Goal: Information Seeking & Learning: Learn about a topic

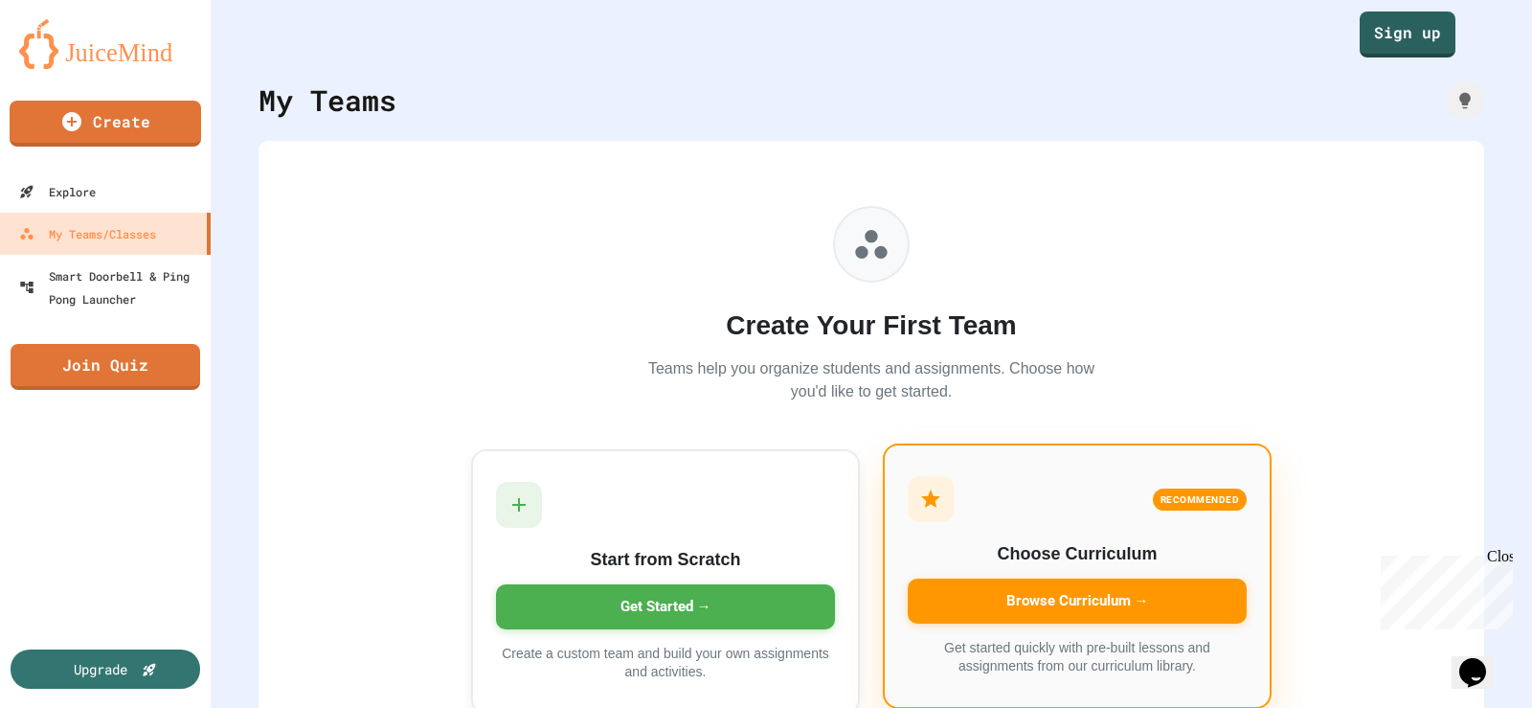
click at [1017, 591] on div "Browse Curriculum →" at bounding box center [1077, 600] width 339 height 45
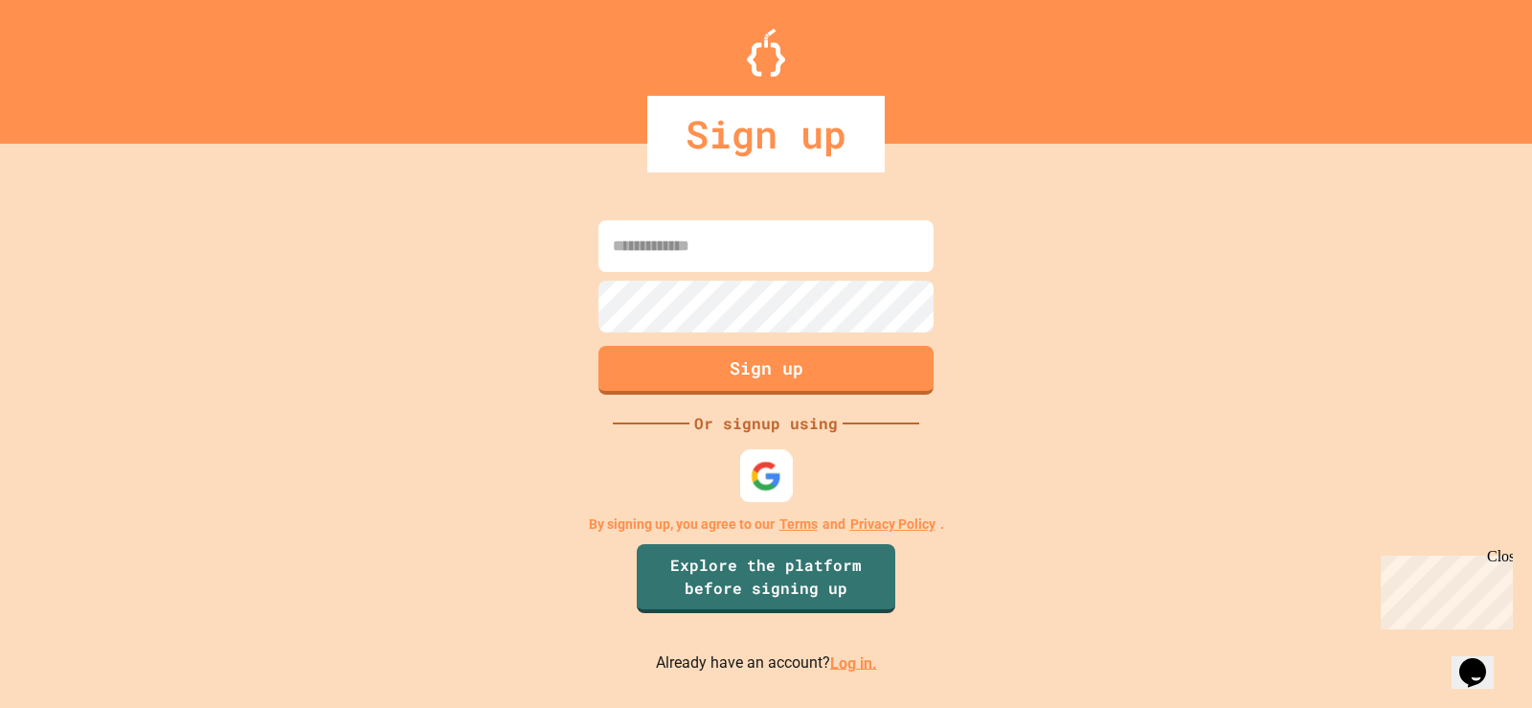
click at [759, 474] on img at bounding box center [767, 476] width 32 height 32
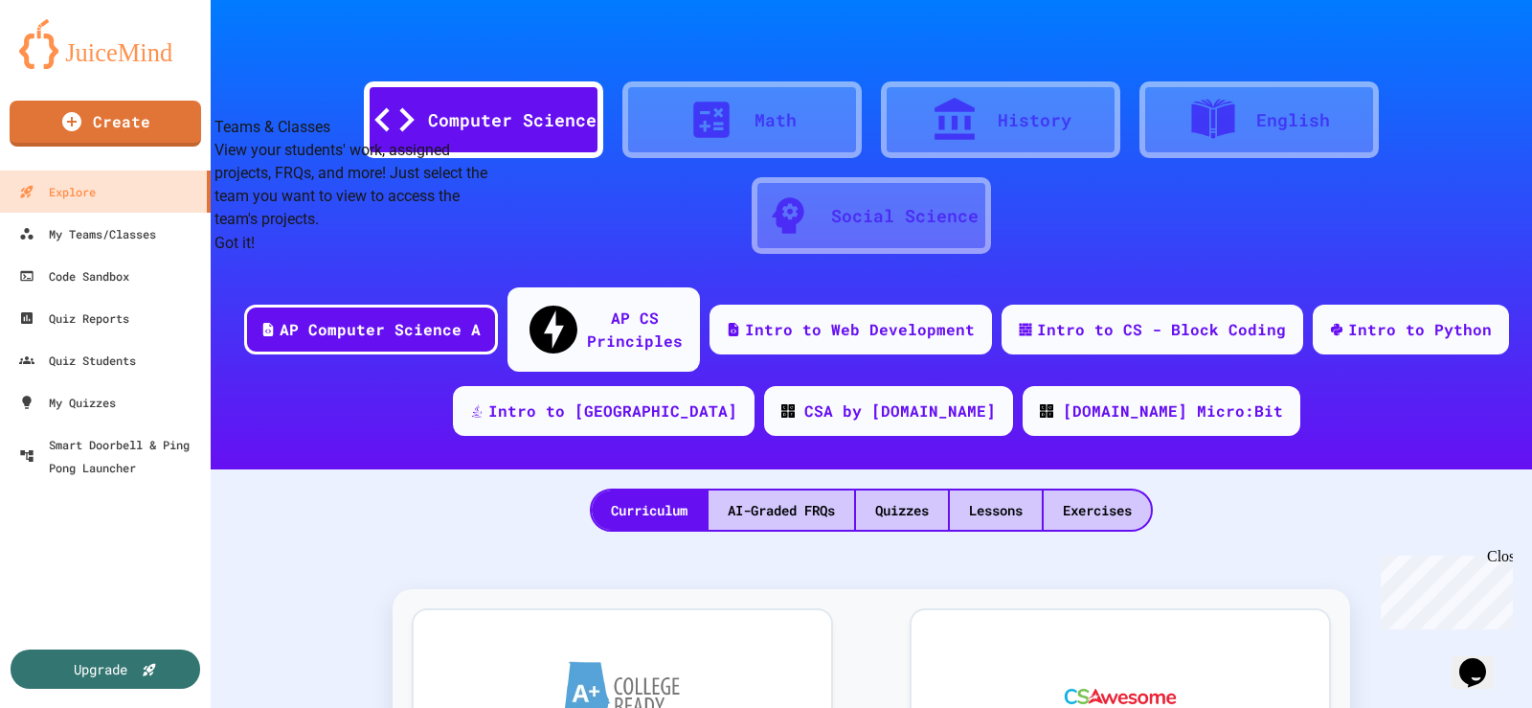
click at [255, 255] on button "Got it!" at bounding box center [235, 243] width 40 height 23
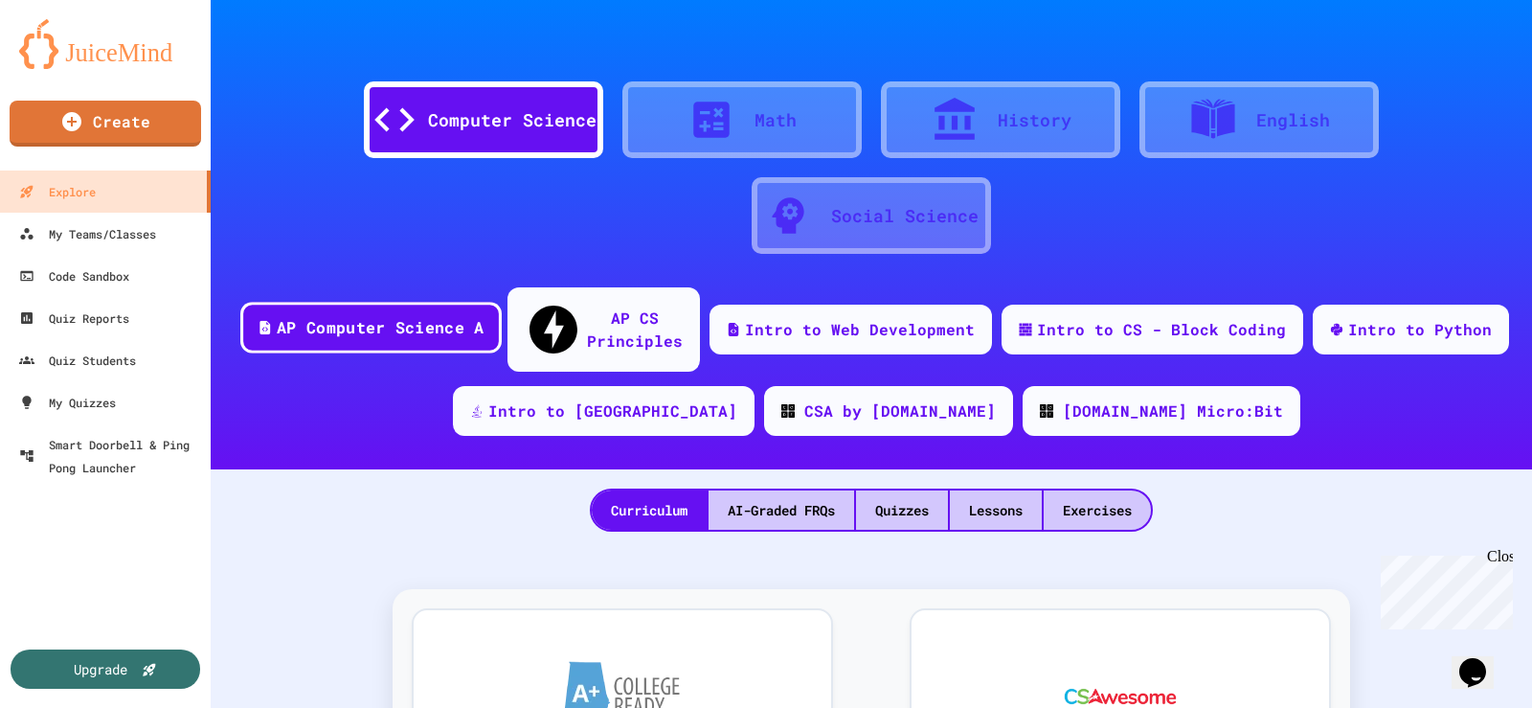
click at [397, 317] on div "AP Computer Science A" at bounding box center [380, 328] width 207 height 24
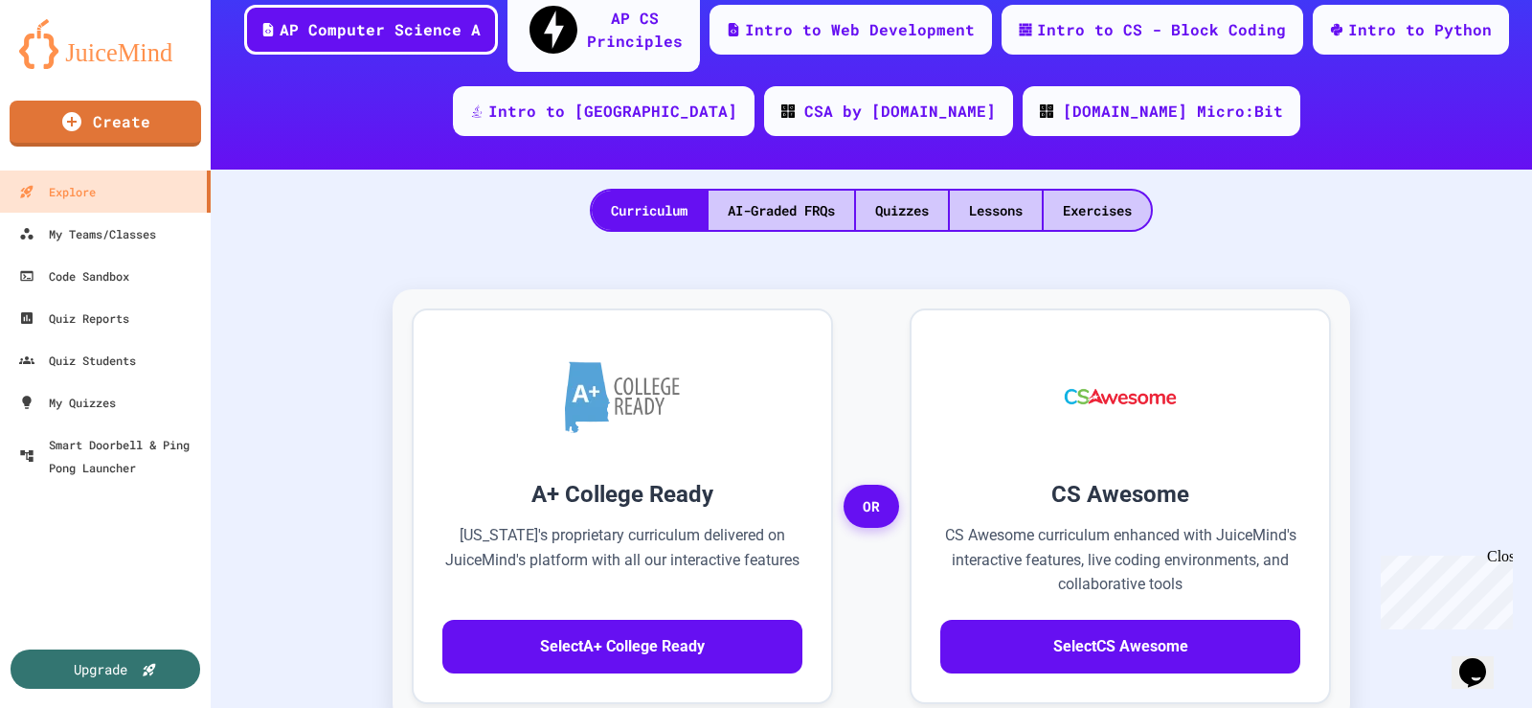
scroll to position [479, 0]
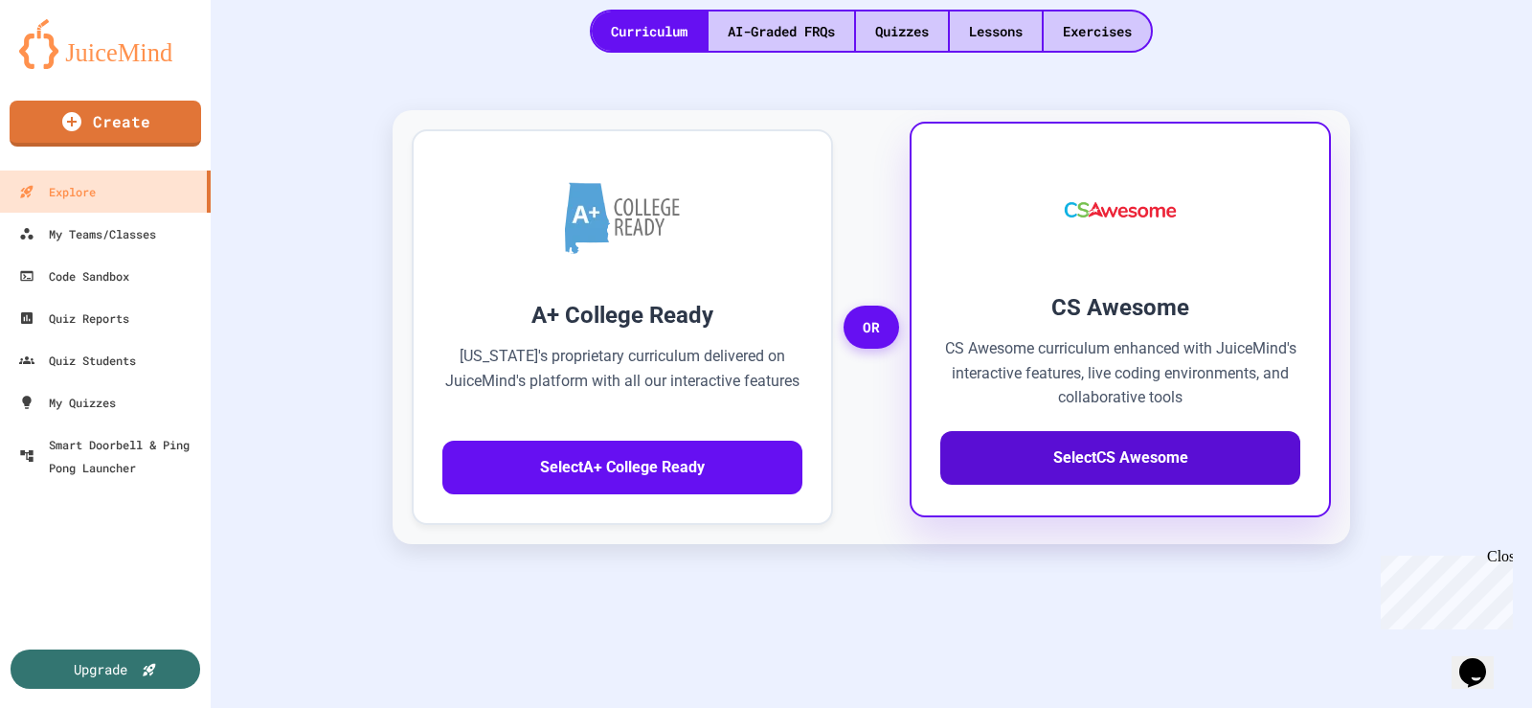
click at [1056, 431] on button "Select CS Awesome" at bounding box center [1121, 458] width 360 height 54
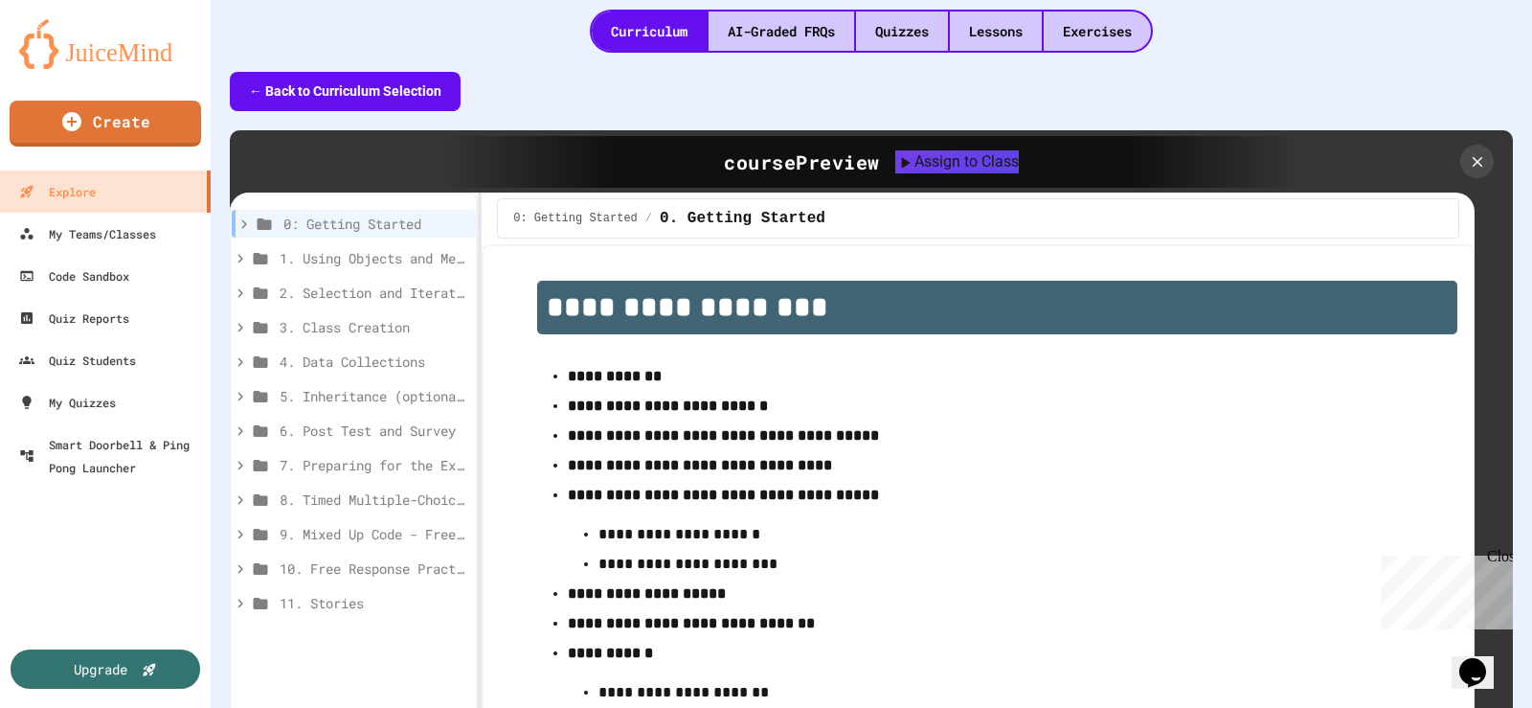
click at [1502, 556] on div "Close" at bounding box center [1499, 560] width 24 height 24
click at [86, 278] on div "Code Sandbox" at bounding box center [72, 276] width 113 height 24
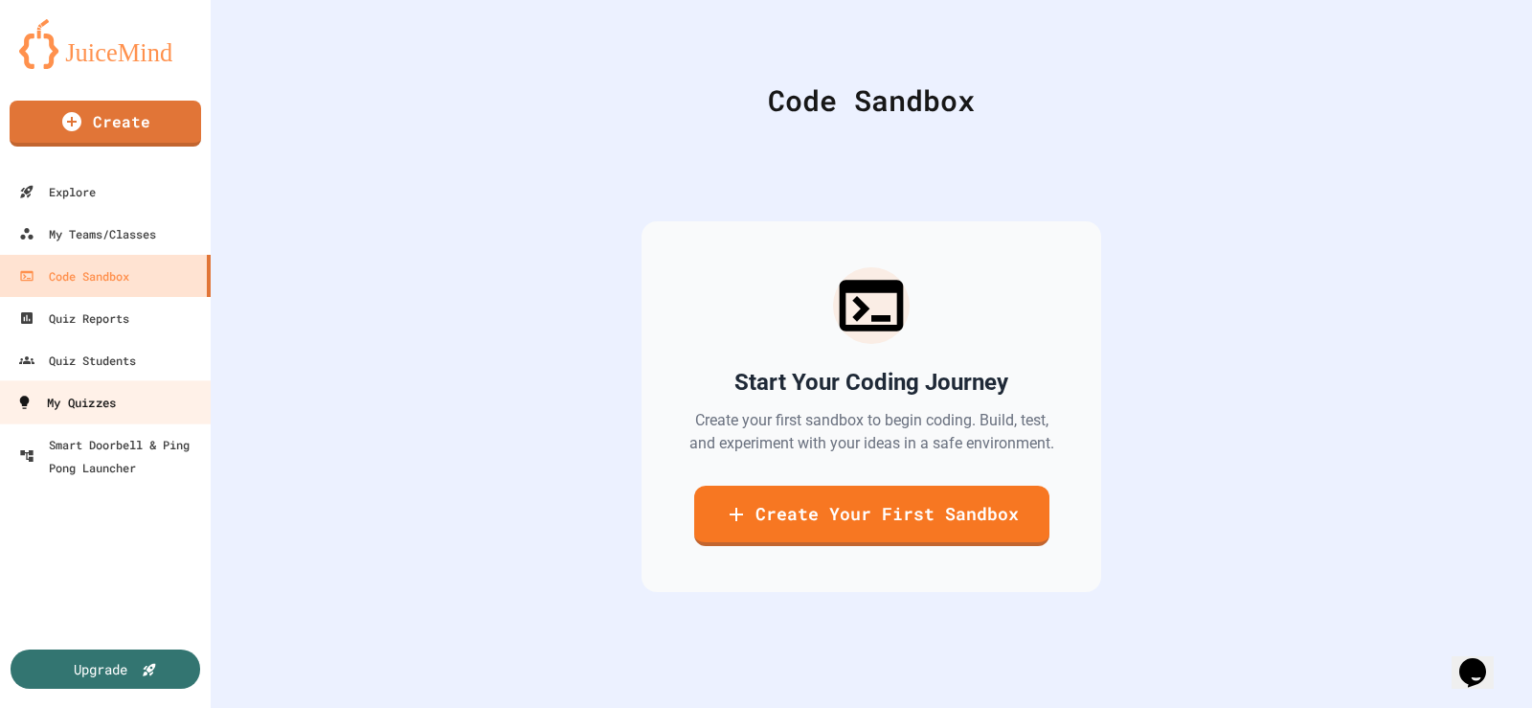
click at [79, 412] on div "My Quizzes" at bounding box center [66, 403] width 100 height 24
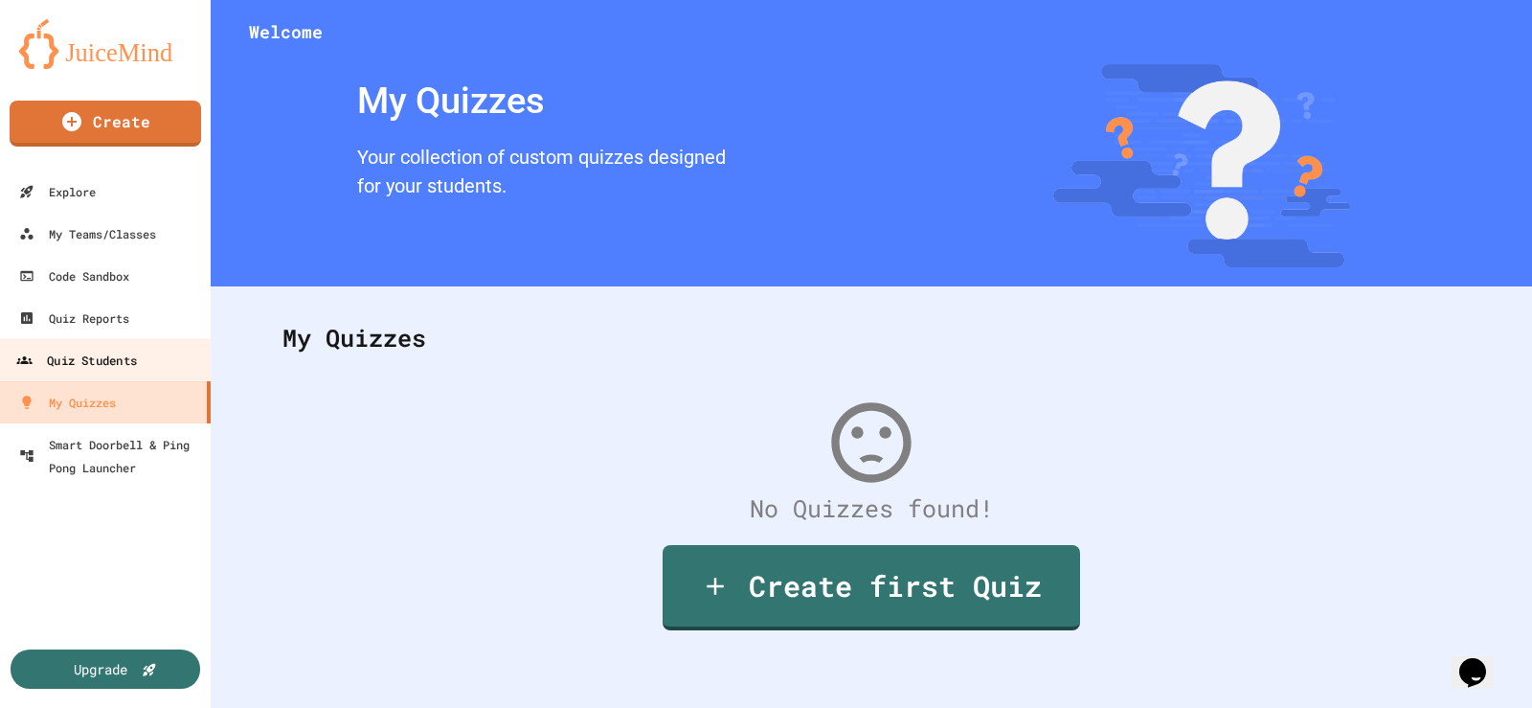
click at [84, 368] on div "Quiz Students" at bounding box center [76, 361] width 121 height 24
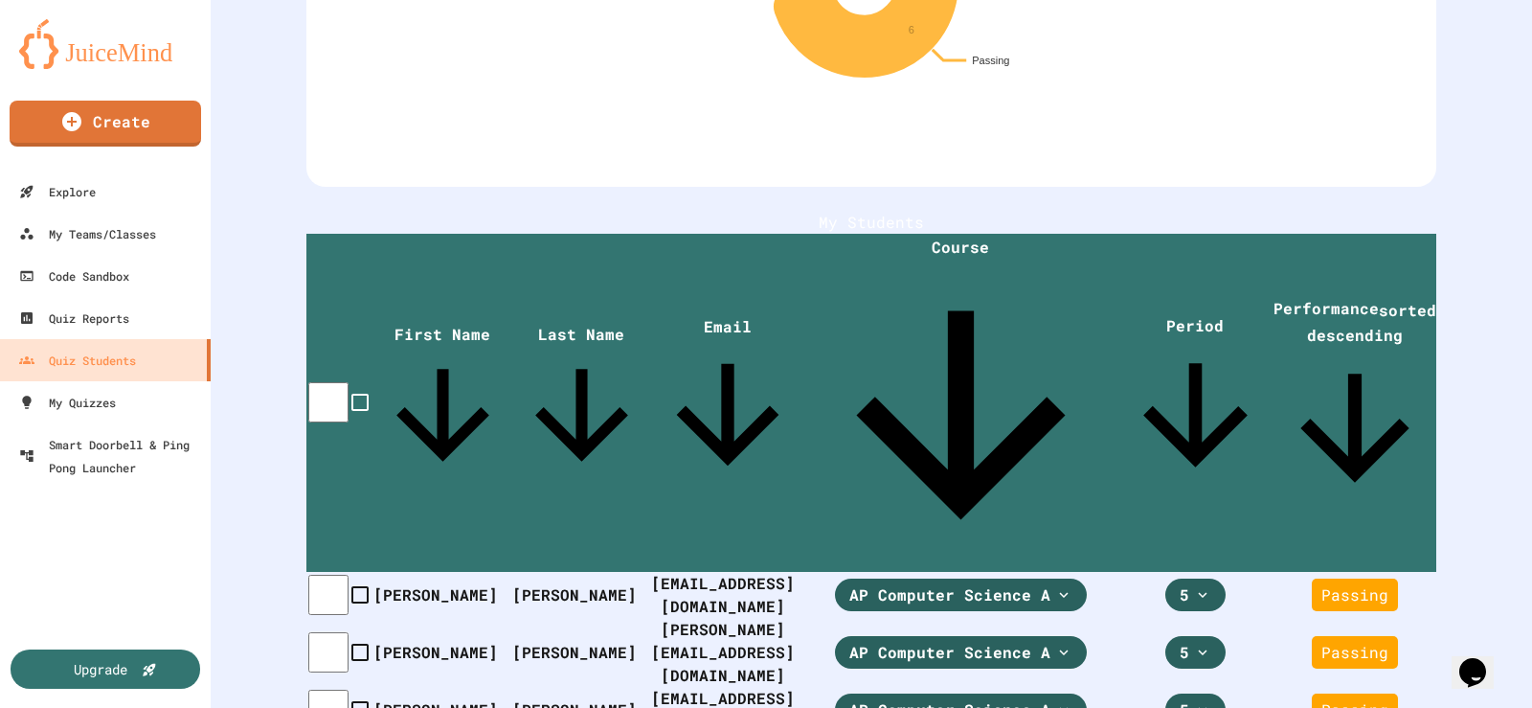
scroll to position [383, 0]
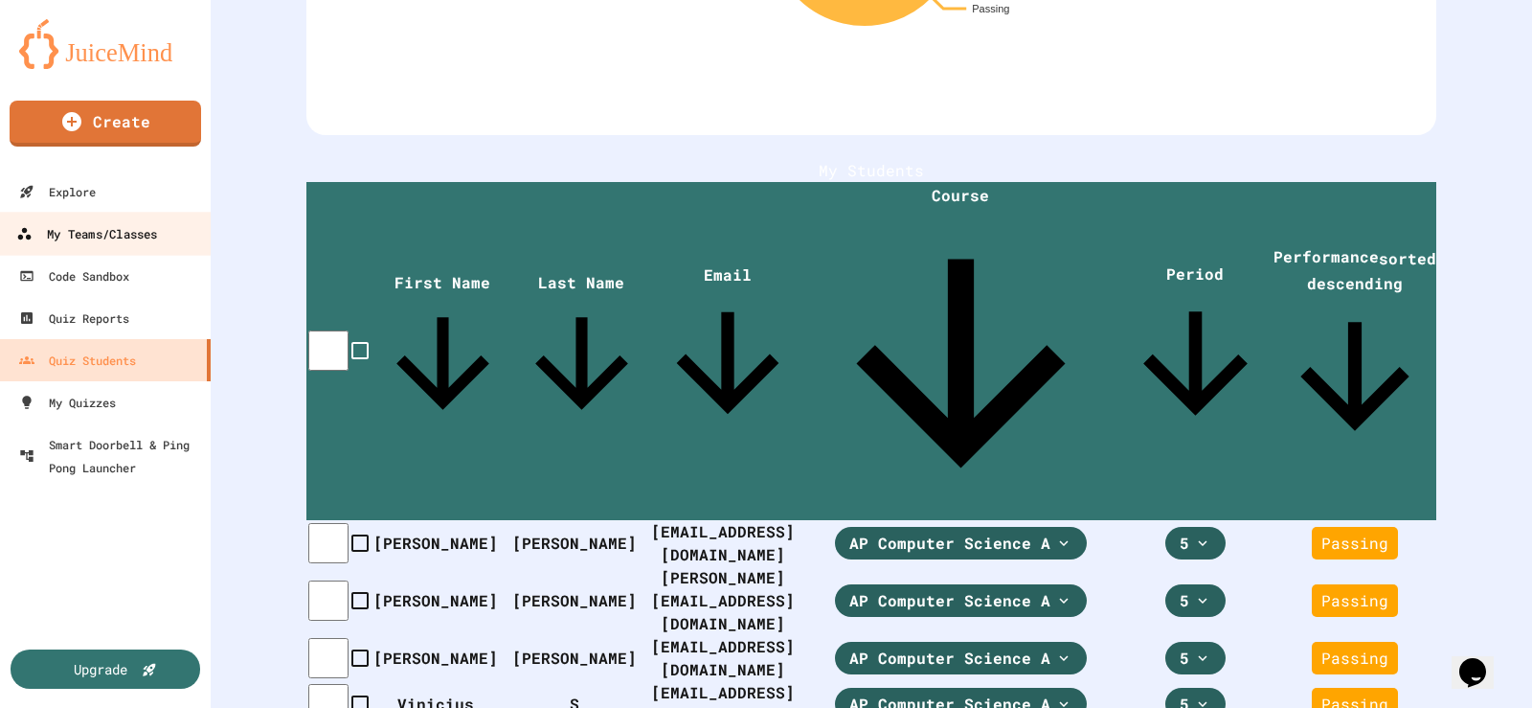
click at [105, 243] on div "My Teams/Classes" at bounding box center [86, 234] width 141 height 24
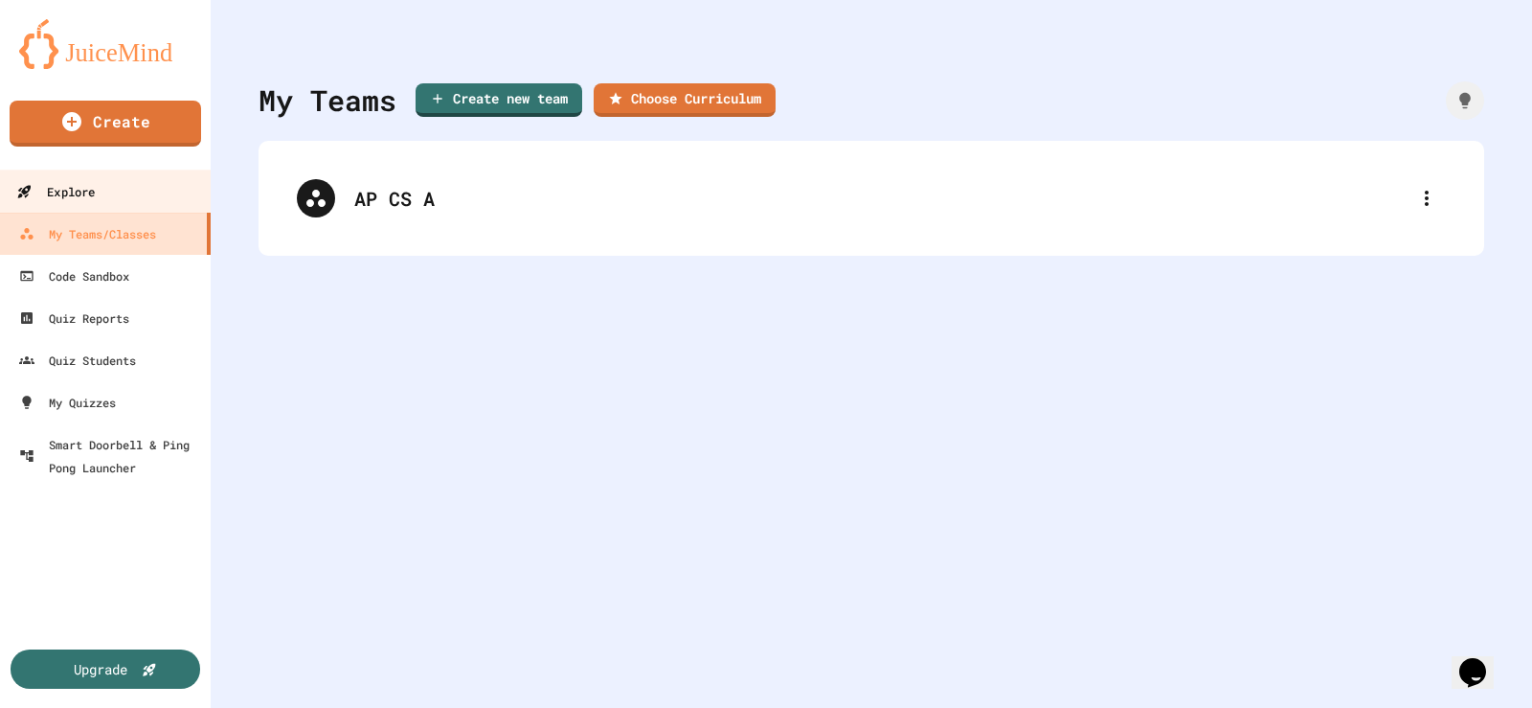
click at [84, 204] on link "Explore" at bounding box center [105, 191] width 217 height 43
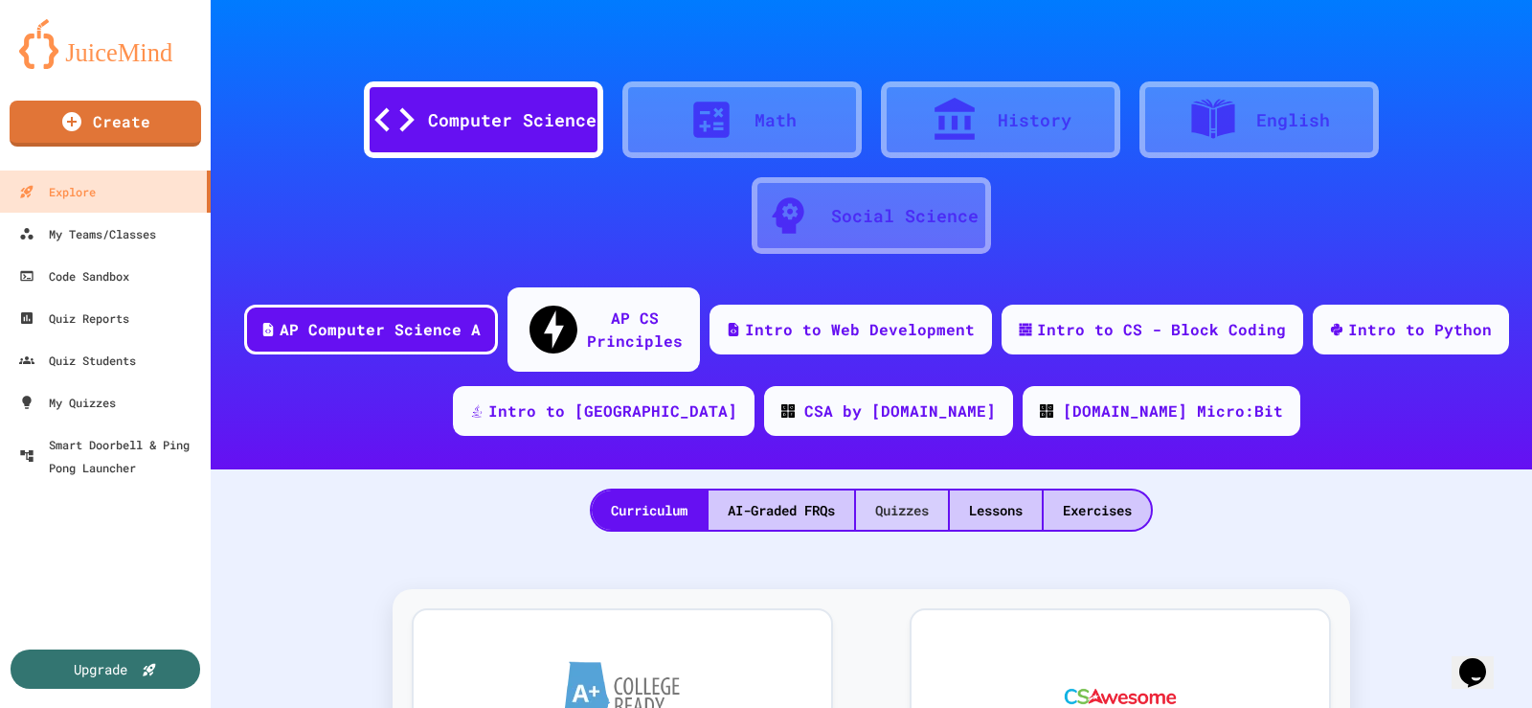
click at [873, 490] on div "Quizzes" at bounding box center [902, 509] width 92 height 39
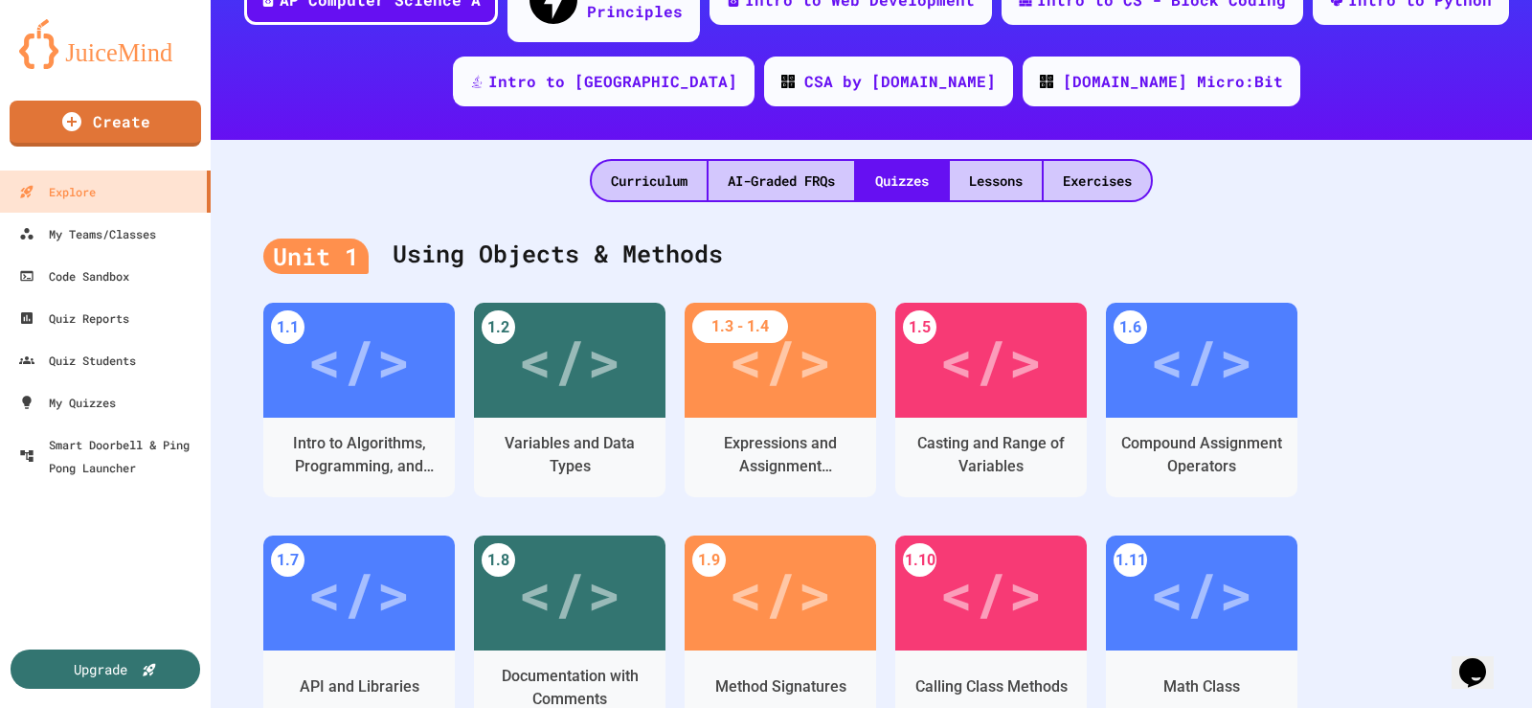
scroll to position [318, 0]
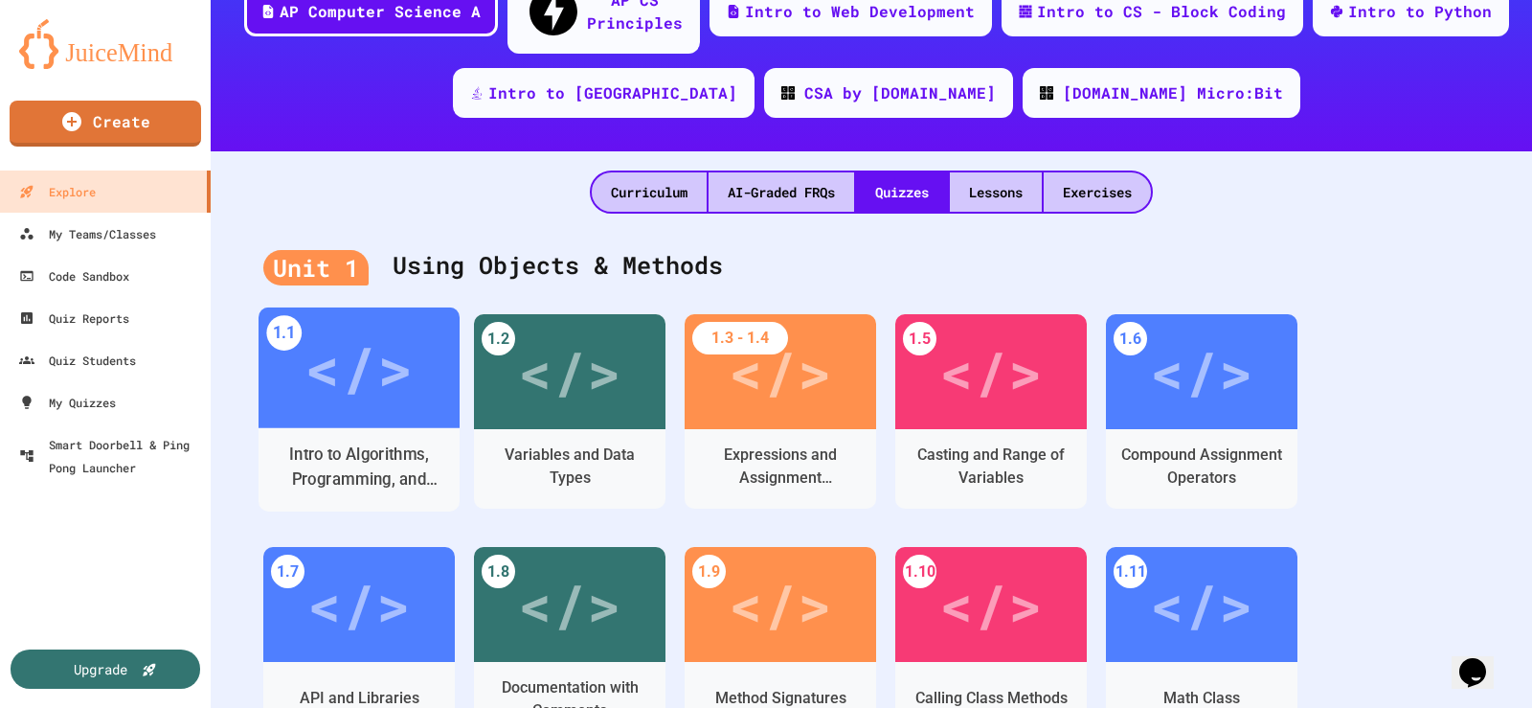
click at [368, 382] on div "</>" at bounding box center [359, 367] width 201 height 121
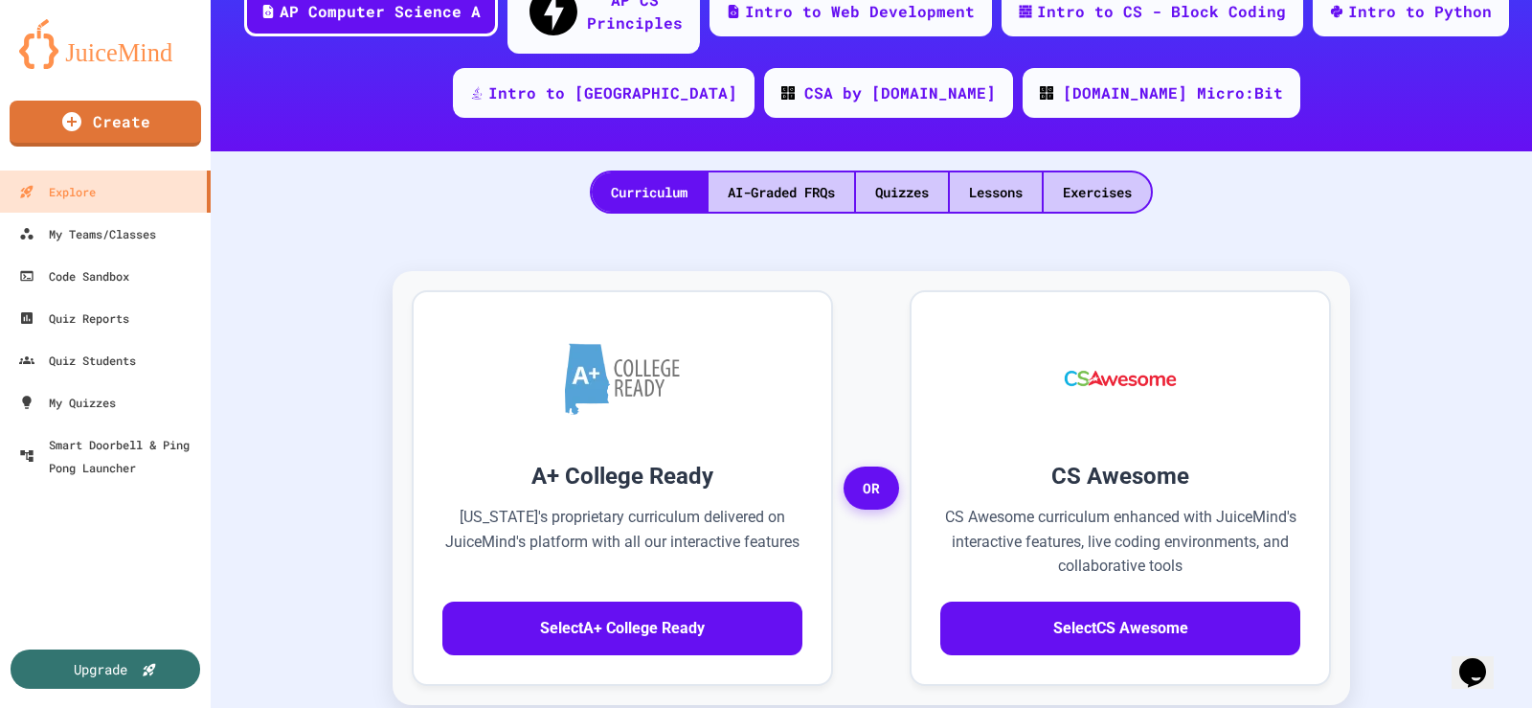
scroll to position [51, 0]
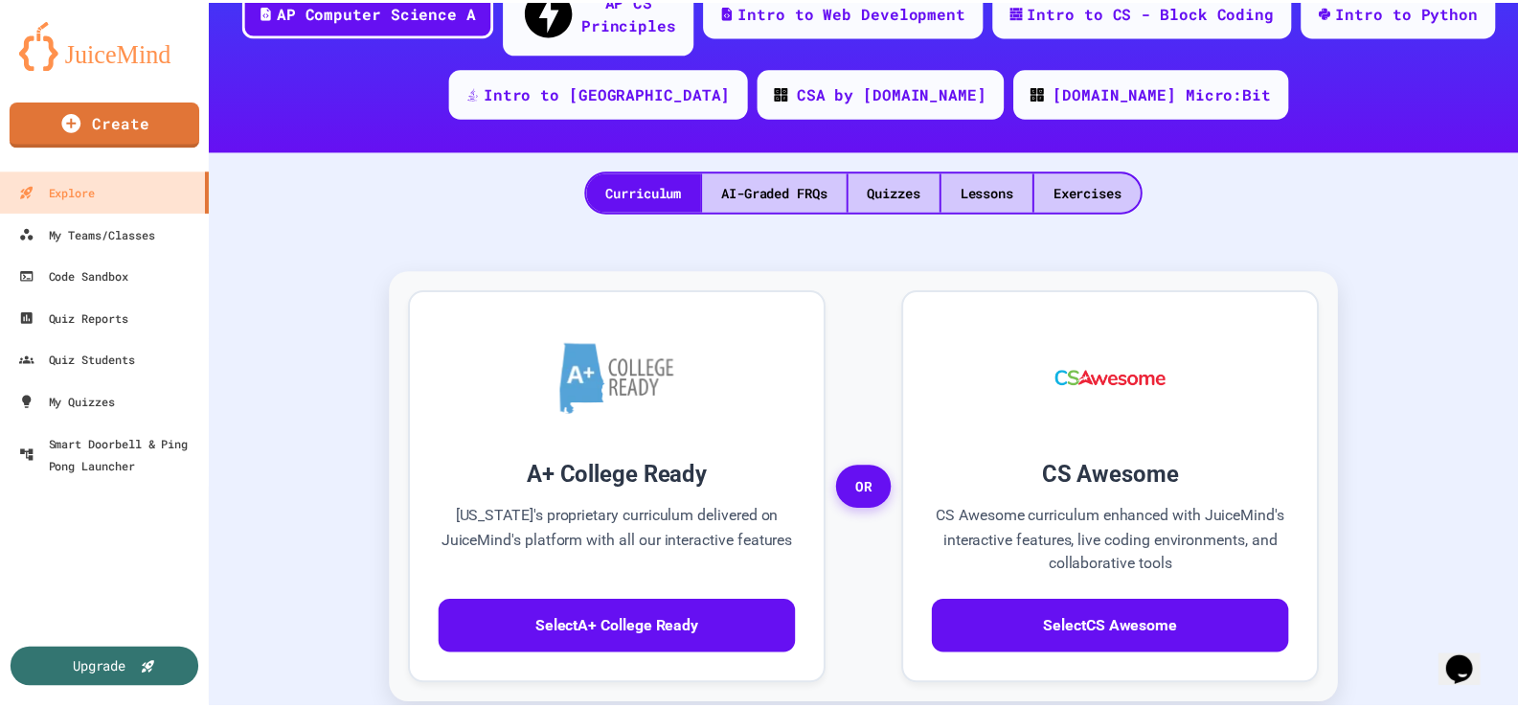
scroll to position [105, 0]
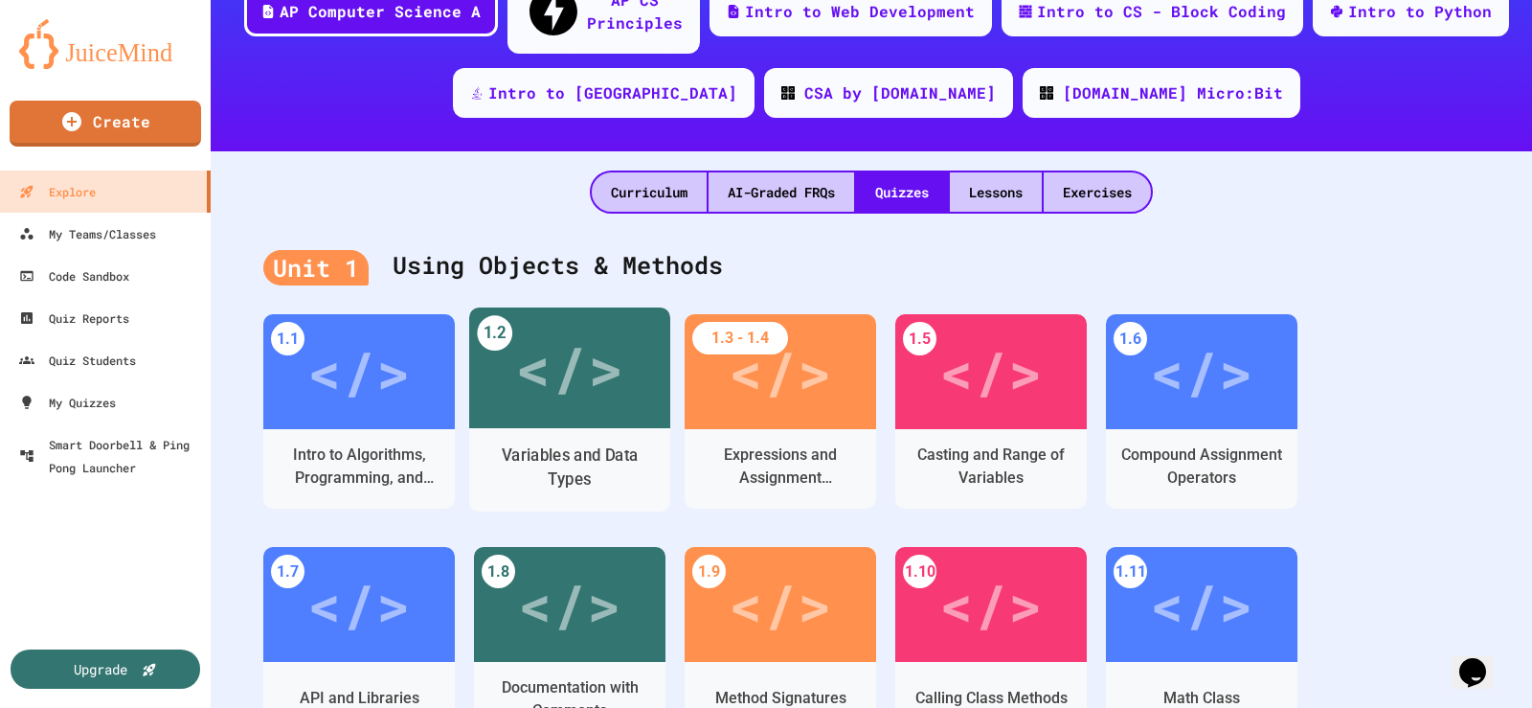
click at [560, 356] on div "</>" at bounding box center [569, 368] width 108 height 91
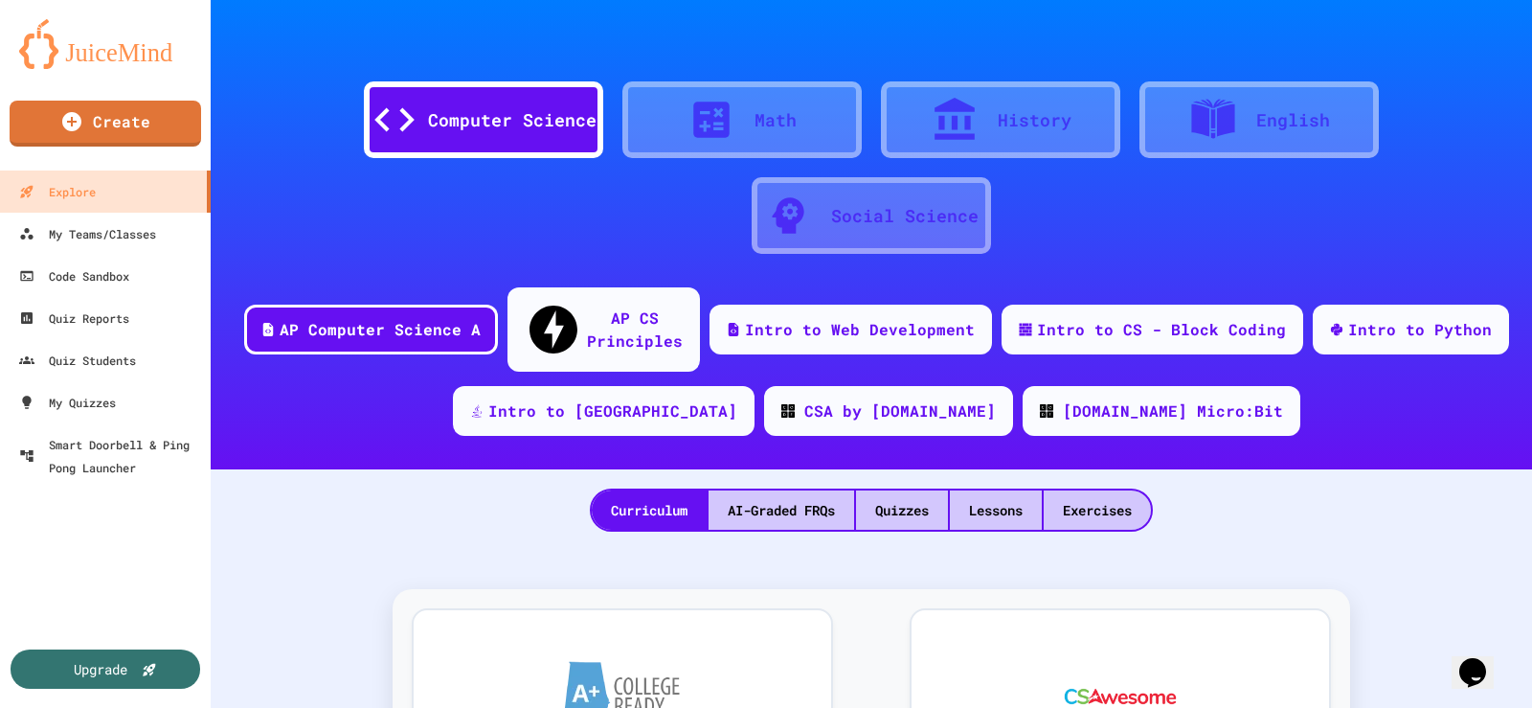
scroll to position [51, 0]
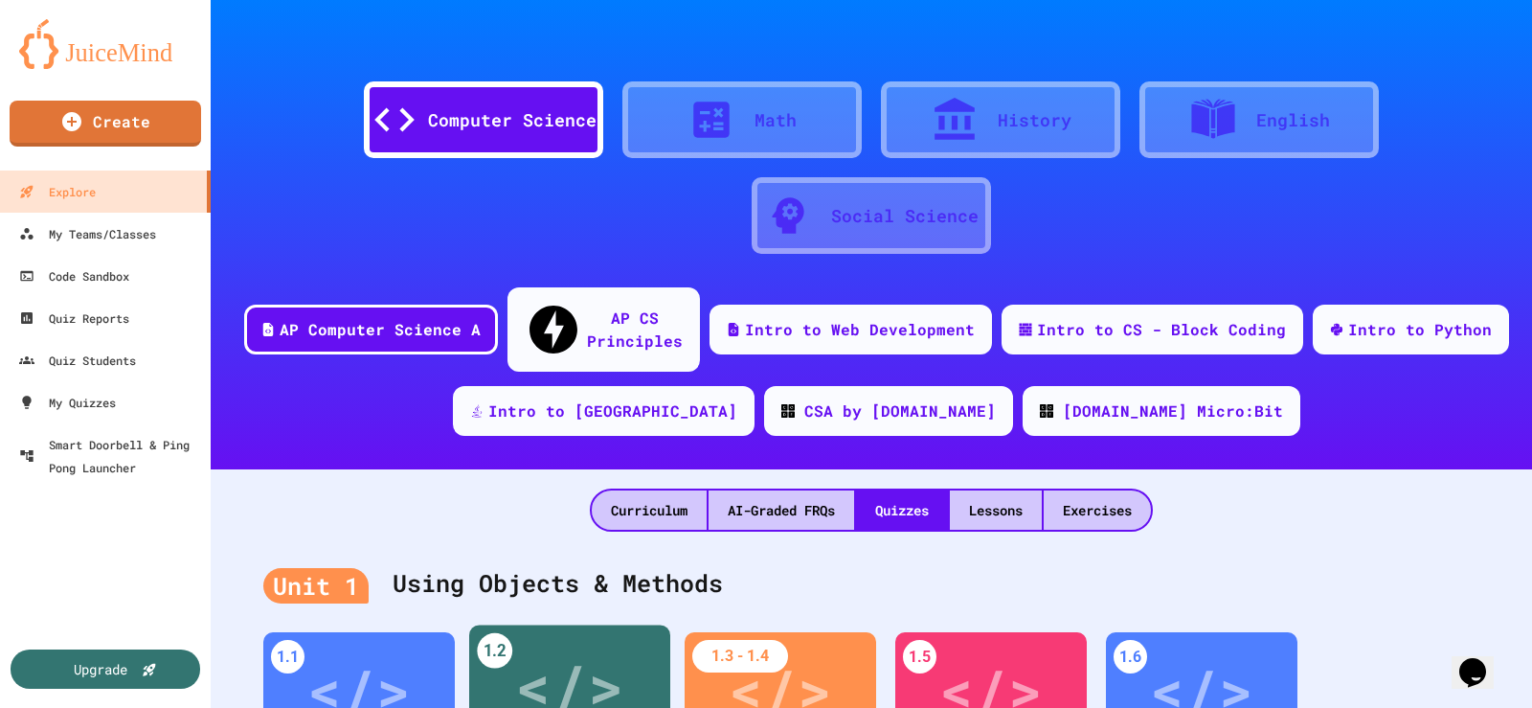
scroll to position [192, 0]
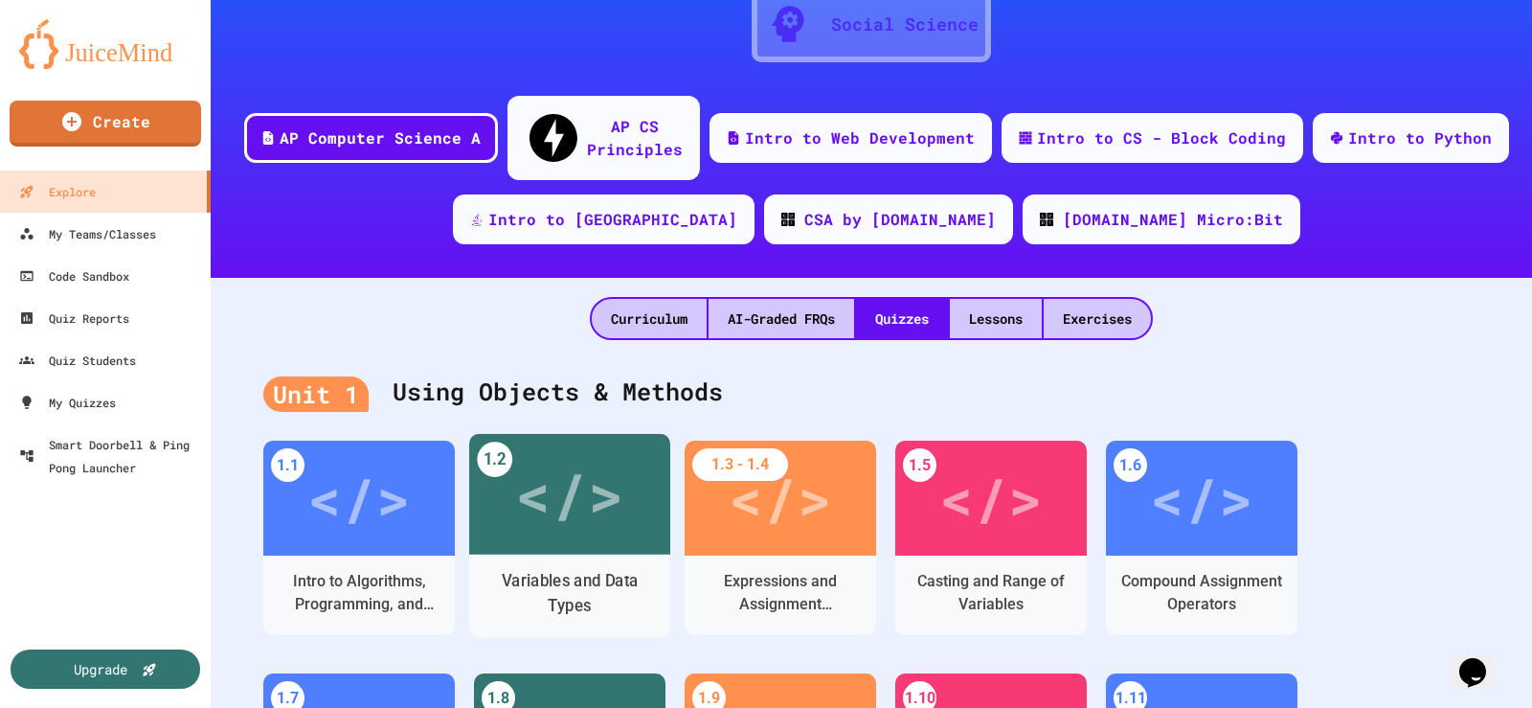
click at [548, 570] on div "Variables and Data Types" at bounding box center [570, 594] width 171 height 48
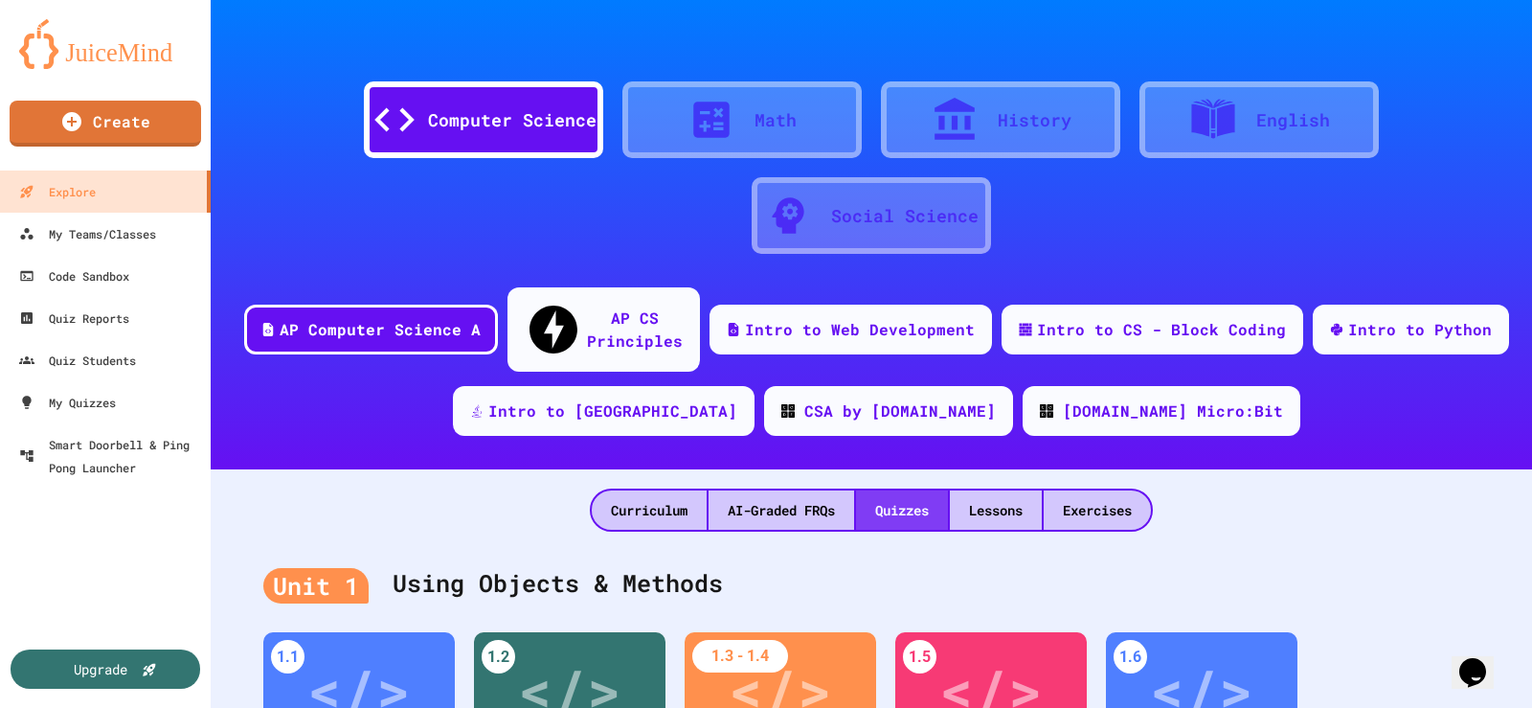
click at [878, 490] on div "Quizzes" at bounding box center [902, 509] width 92 height 39
